Goal: Task Accomplishment & Management: Use online tool/utility

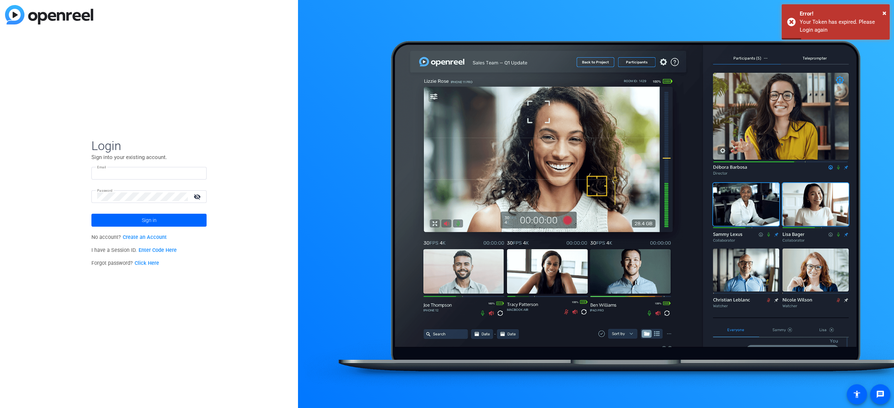
type input "[EMAIL_ADDRESS][DOMAIN_NAME]"
click at [176, 218] on span at bounding box center [148, 220] width 115 height 17
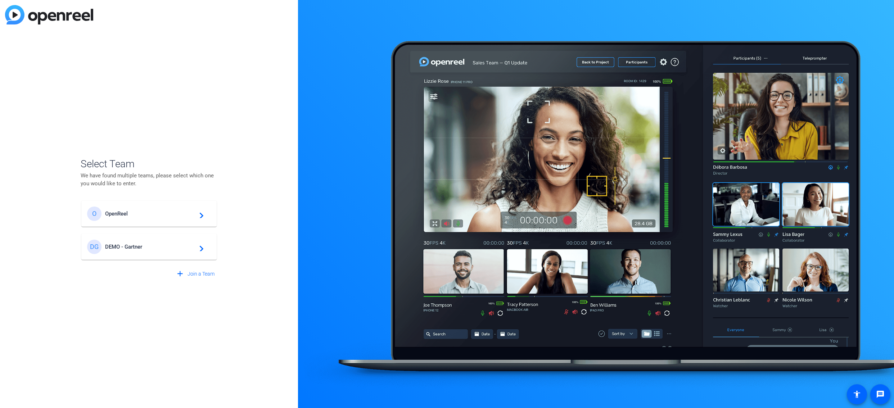
click at [146, 211] on span "OpenReel" at bounding box center [150, 214] width 90 height 6
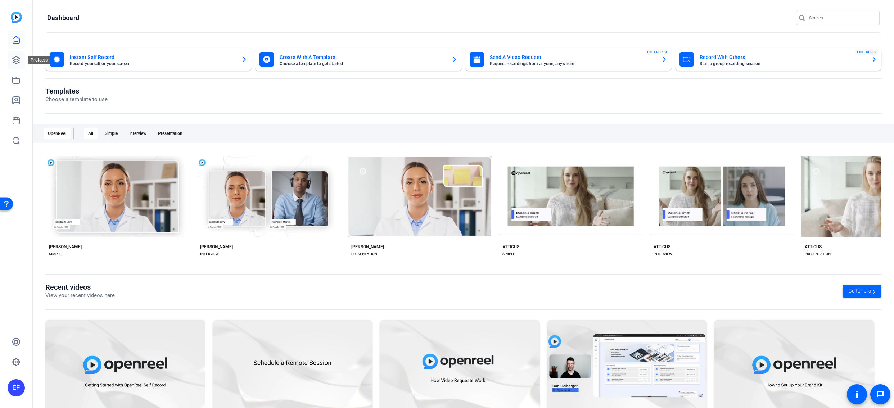
click at [19, 60] on icon at bounding box center [16, 60] width 7 height 7
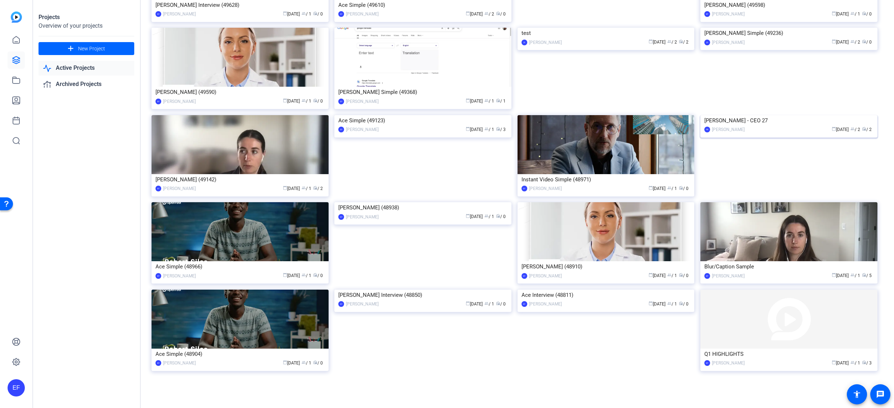
scroll to position [608, 0]
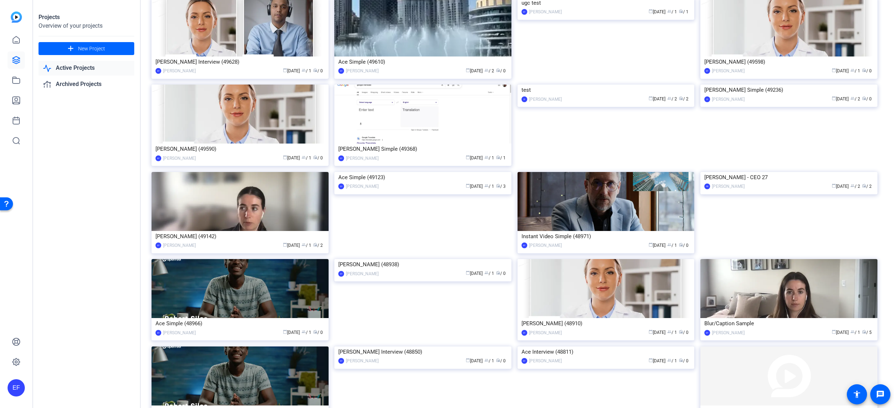
click at [727, 329] on div "Blur/Caption Sample" at bounding box center [788, 323] width 169 height 11
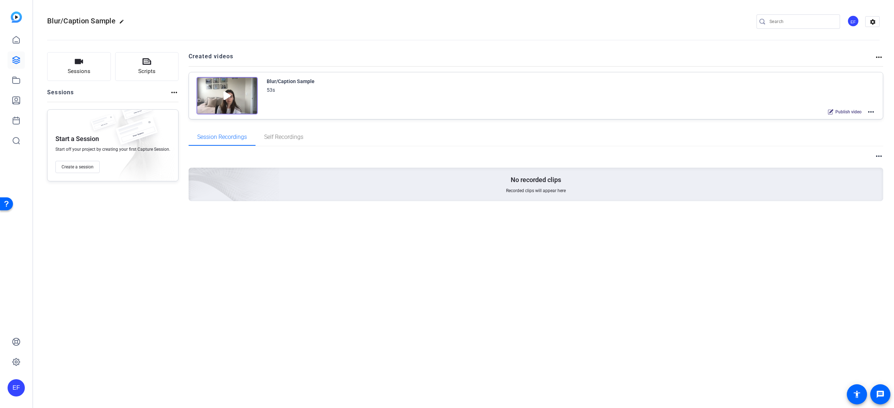
click at [869, 111] on mat-icon "more_horiz" at bounding box center [871, 112] width 9 height 9
click at [825, 121] on span "Edit in Creator" at bounding box center [844, 120] width 50 height 9
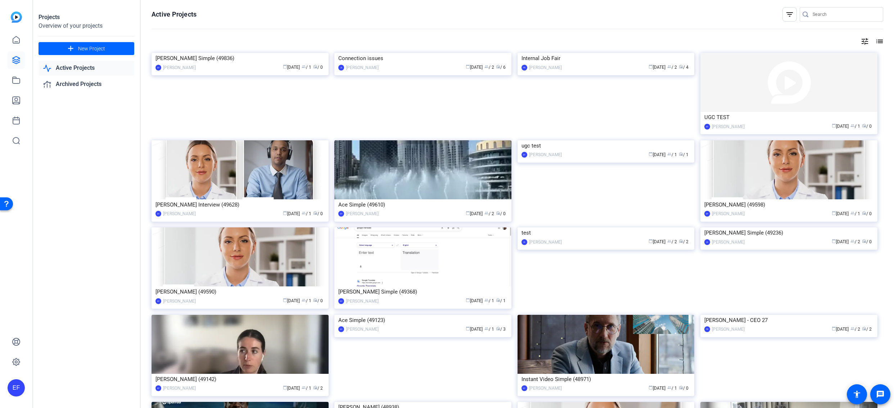
click at [817, 15] on input "Search" at bounding box center [845, 14] width 65 height 9
click at [785, 14] on mat-icon "filter_list" at bounding box center [789, 14] width 9 height 9
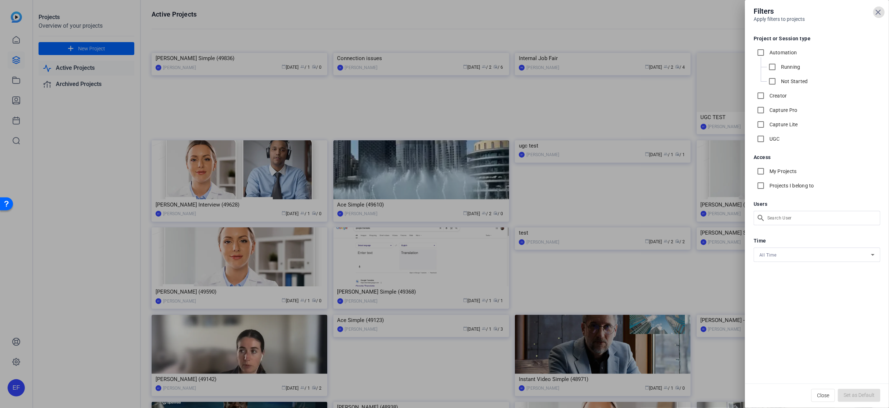
click at [783, 110] on label "Capture Pro" at bounding box center [783, 110] width 30 height 7
click at [768, 110] on input "Capture Pro" at bounding box center [760, 110] width 14 height 14
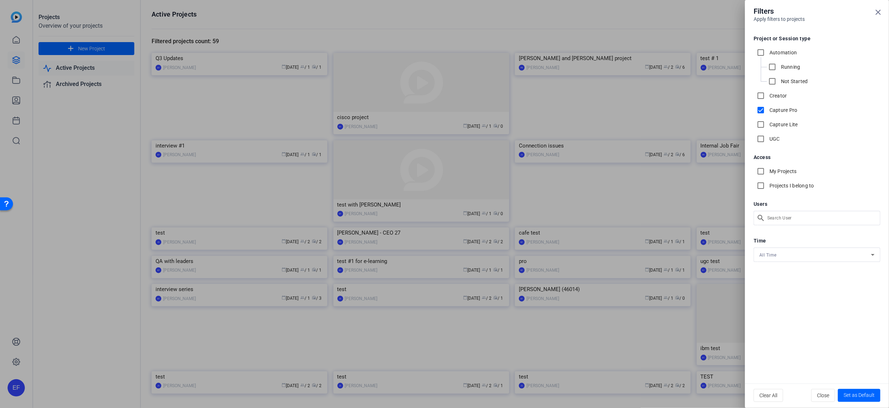
click at [773, 110] on label "Capture Pro" at bounding box center [783, 110] width 30 height 7
click at [768, 110] on input "Capture Pro" at bounding box center [760, 110] width 14 height 14
checkbox input "false"
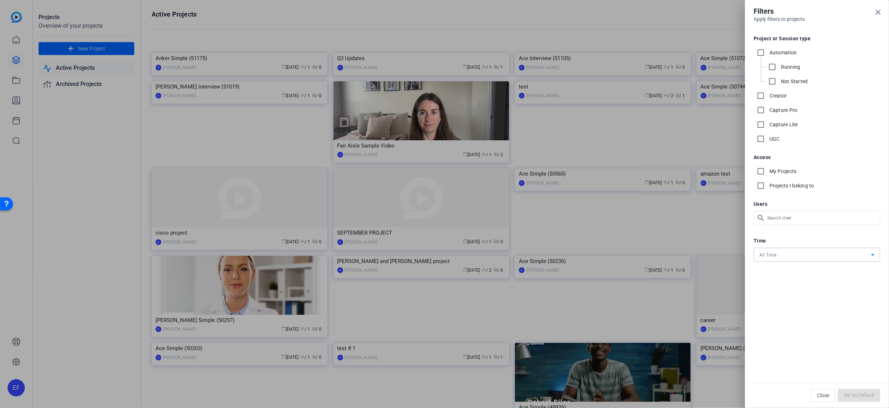
click at [791, 257] on div "All Time" at bounding box center [815, 254] width 112 height 9
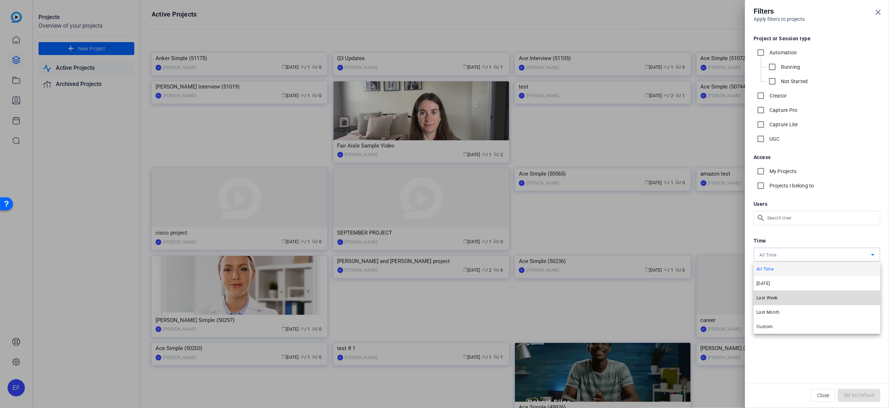
click at [796, 299] on mat-option "Last Week" at bounding box center [816, 298] width 127 height 14
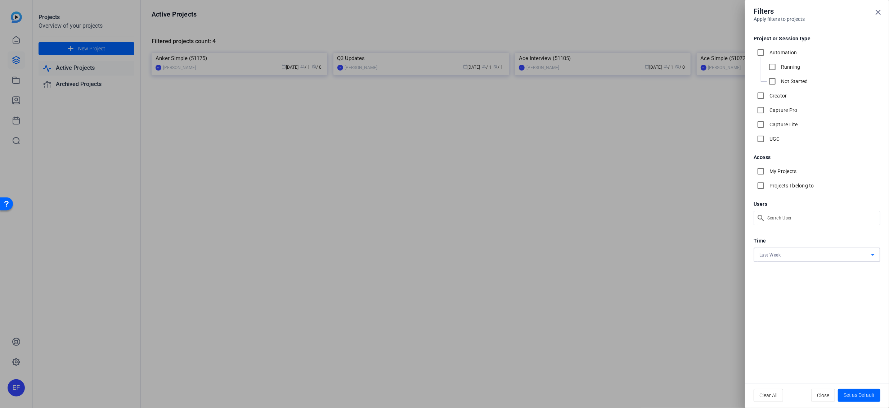
drag, startPoint x: 881, startPoint y: 12, endPoint x: 843, endPoint y: 26, distance: 40.5
click at [881, 12] on icon at bounding box center [877, 12] width 9 height 9
